Goal: Find specific fact

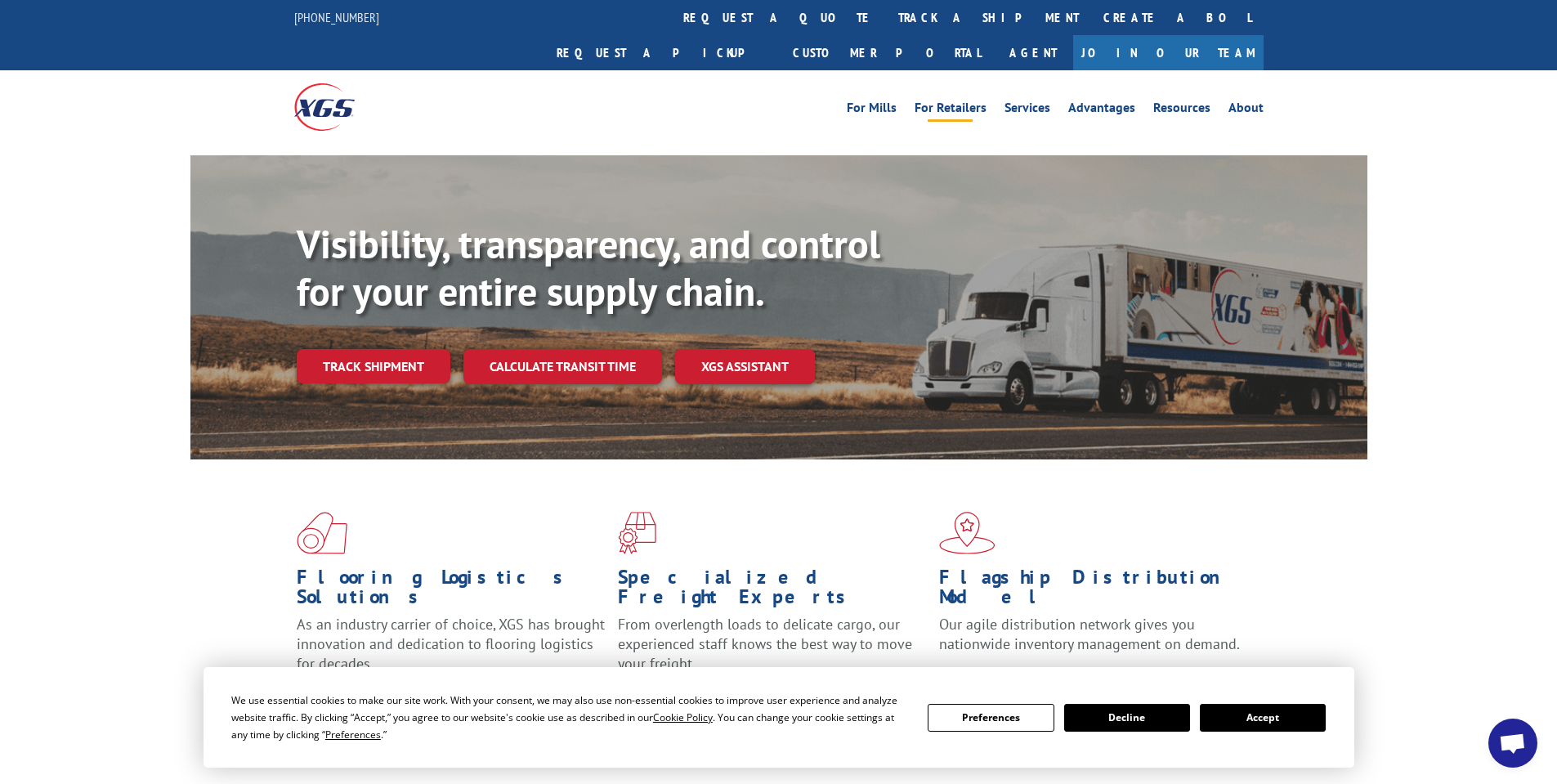
click at [953, 102] on link "For Retailers" at bounding box center [950, 110] width 72 height 18
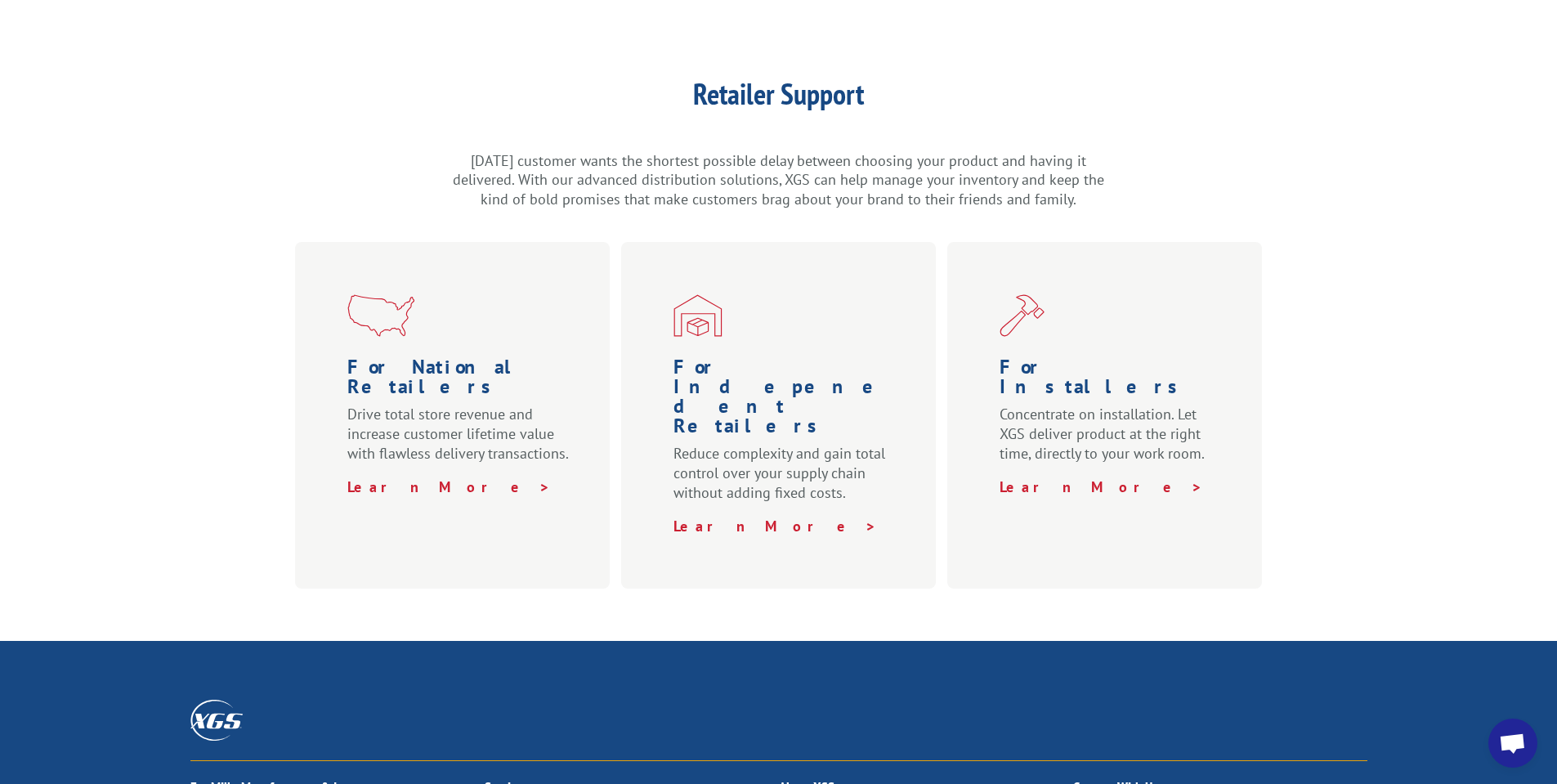
scroll to position [769, 0]
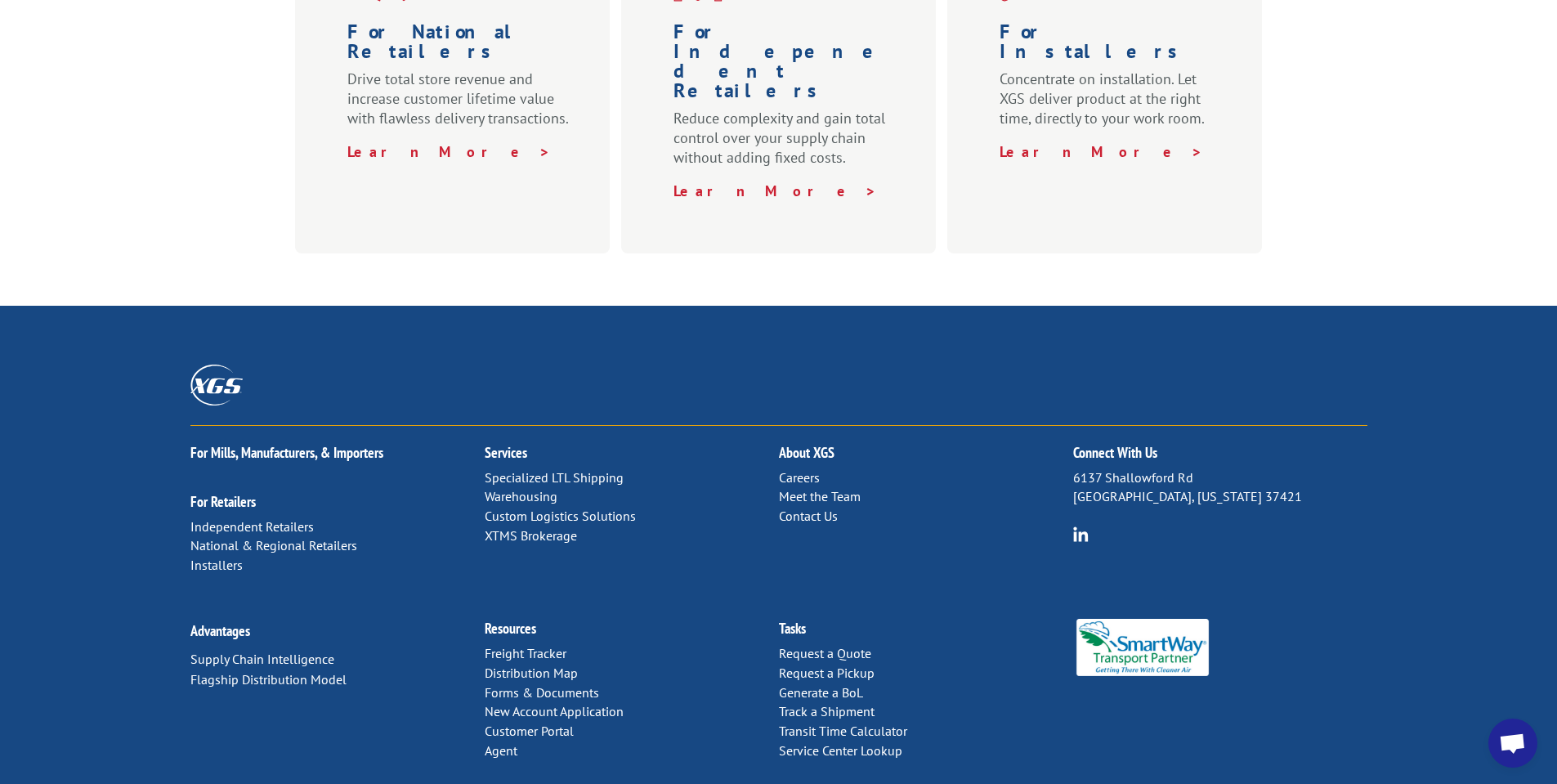
click at [544, 665] on link "Distribution Map" at bounding box center [531, 673] width 93 height 17
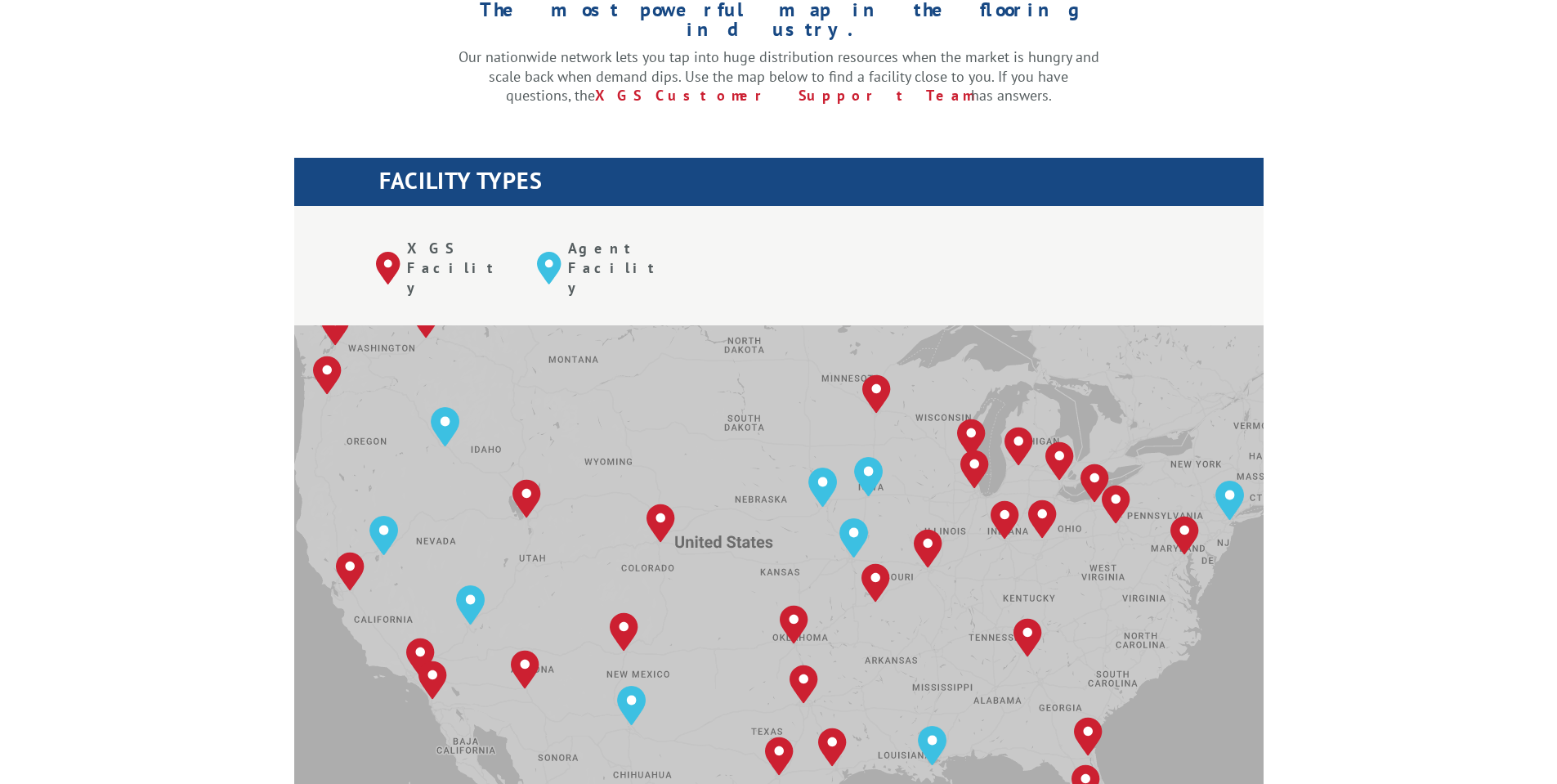
scroll to position [490, 0]
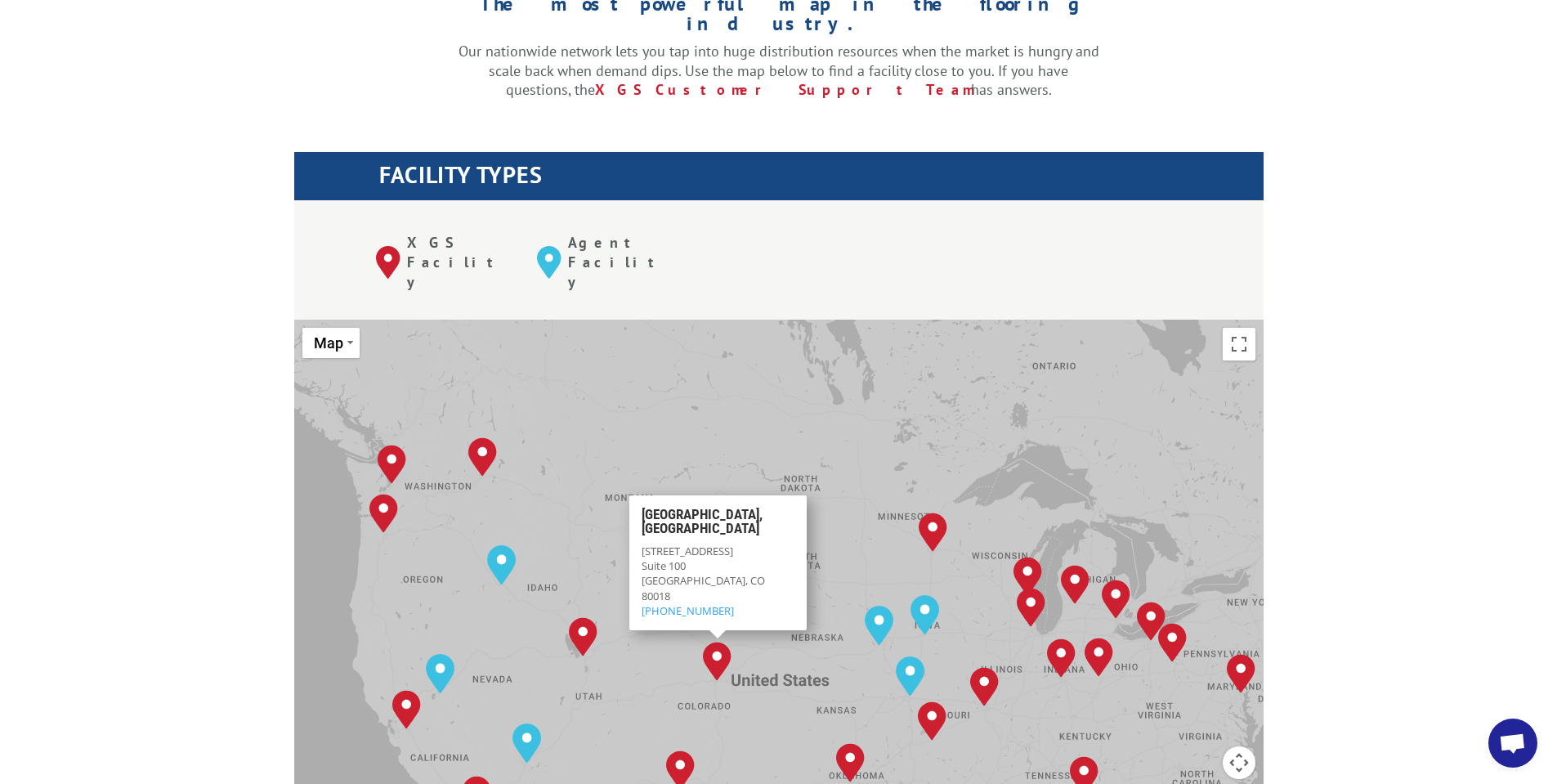
click at [721, 573] on div "[GEOGRAPHIC_DATA], CO 80018" at bounding box center [717, 588] width 153 height 30
copy div "80018"
